Goal: Task Accomplishment & Management: Use online tool/utility

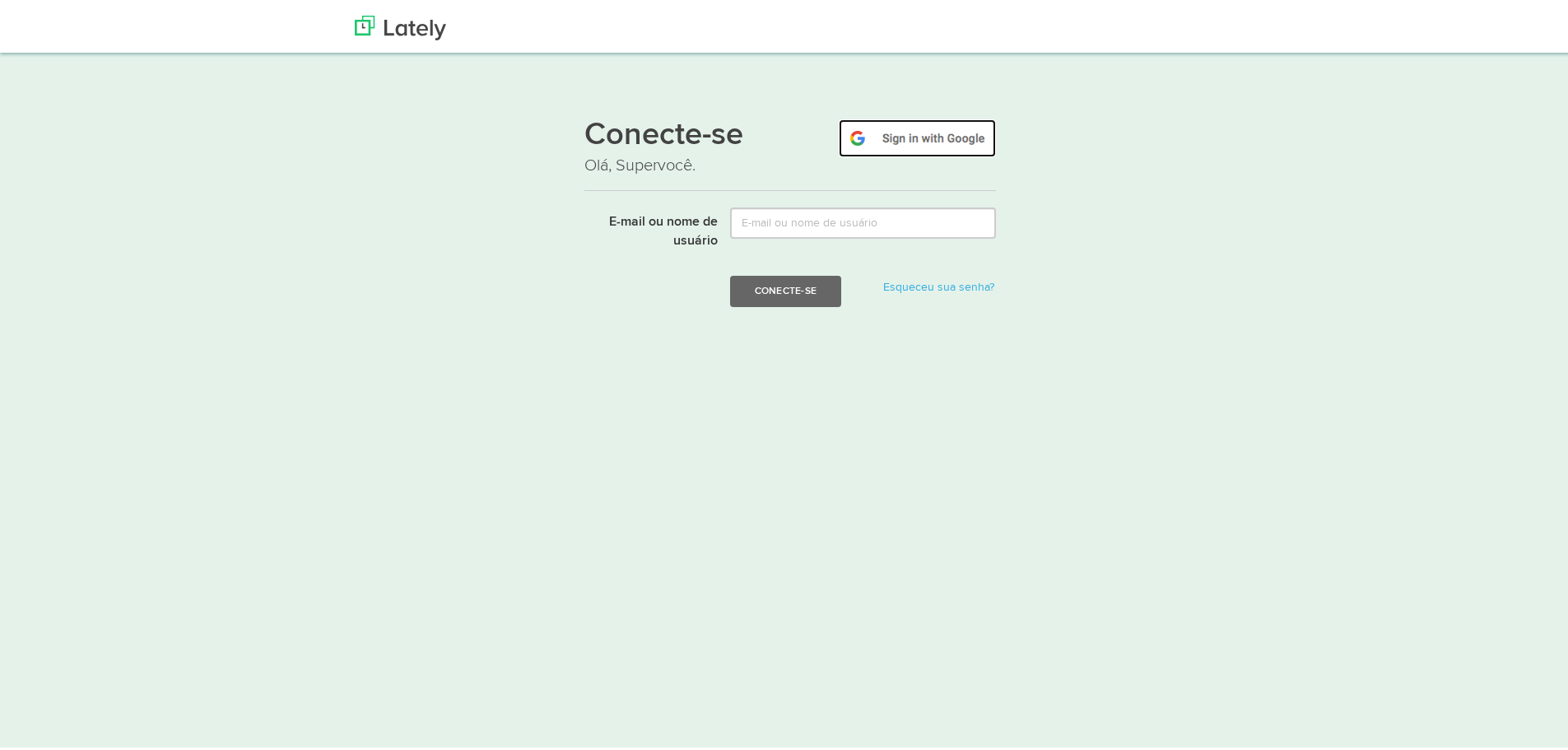
click at [890, 138] on img at bounding box center [917, 135] width 157 height 38
click at [893, 131] on img at bounding box center [917, 135] width 157 height 38
click at [776, 286] on font "Conecte-se" at bounding box center [785, 287] width 61 height 10
click at [386, 22] on img at bounding box center [401, 24] width 91 height 24
